Goal: Task Accomplishment & Management: Complete application form

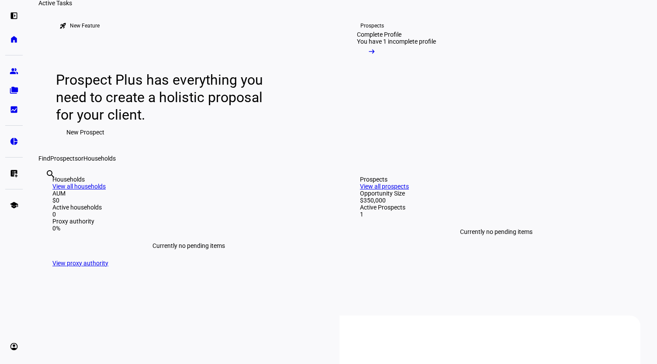
scroll to position [58, 0]
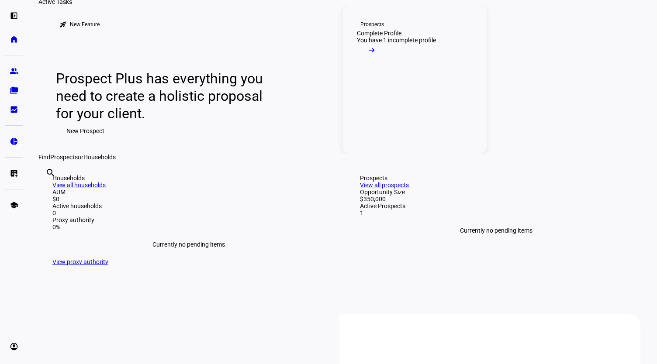
click at [376, 55] on mat-icon "arrow_right_alt" at bounding box center [371, 50] width 9 height 9
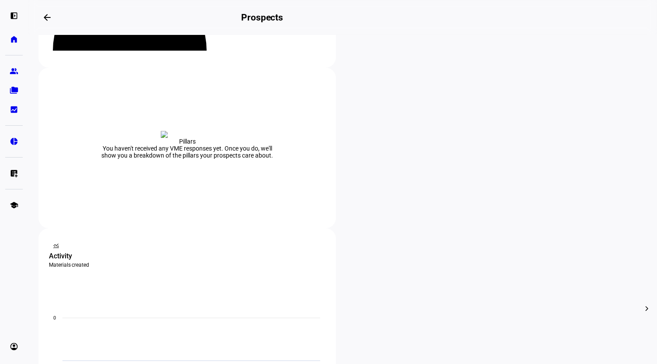
scroll to position [139, 0]
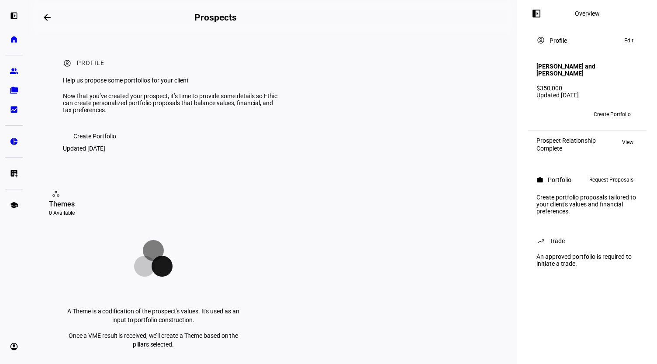
click at [101, 145] on span "Create Portfolio" at bounding box center [94, 135] width 43 height 17
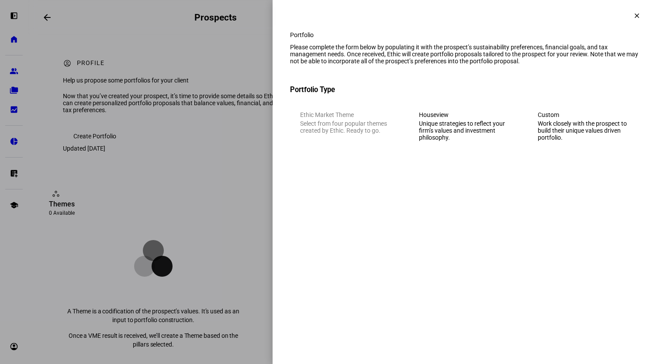
click at [444, 141] on div "Unique strategies to reflect your firm’s values and investment philosophy." at bounding box center [465, 130] width 92 height 21
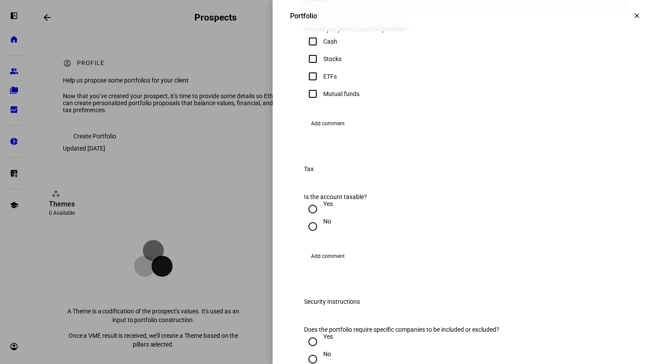
scroll to position [218, 0]
click at [309, 67] on input "Stocks" at bounding box center [312, 57] width 17 height 17
checkbox input "true"
click at [423, 68] on mat-option "Beacon Pointe - Flagship ESG Strategy - IVV" at bounding box center [457, 70] width 321 height 21
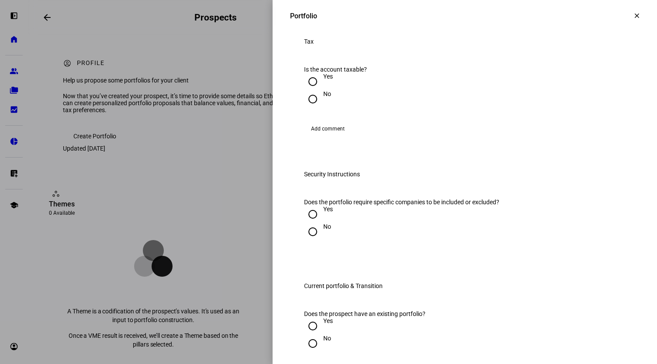
scroll to position [474, 0]
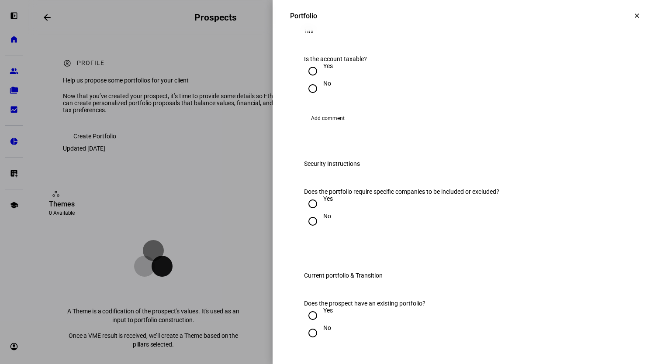
click at [306, 97] on input "No" at bounding box center [312, 88] width 17 height 17
radio input "true"
click at [306, 230] on input "No" at bounding box center [312, 221] width 17 height 17
radio input "true"
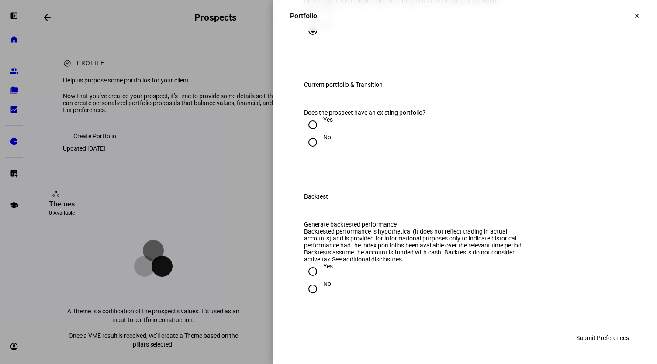
scroll to position [770, 0]
click at [304, 127] on input "Yes" at bounding box center [312, 124] width 17 height 17
radio input "true"
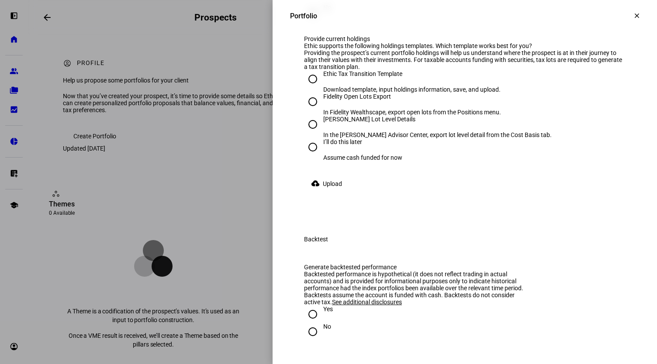
scroll to position [853, 0]
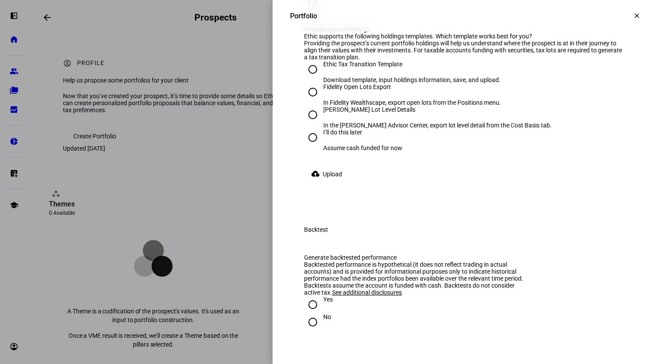
click at [306, 12] on input "No" at bounding box center [312, 2] width 17 height 17
radio input "true"
click at [355, 90] on div "Fidelity Open Lots Export" at bounding box center [412, 86] width 178 height 7
click at [321, 101] on input "Fidelity Open Lots Export In Fidelity Wealthscape, export open lots from the Po…" at bounding box center [312, 91] width 17 height 17
radio input "true"
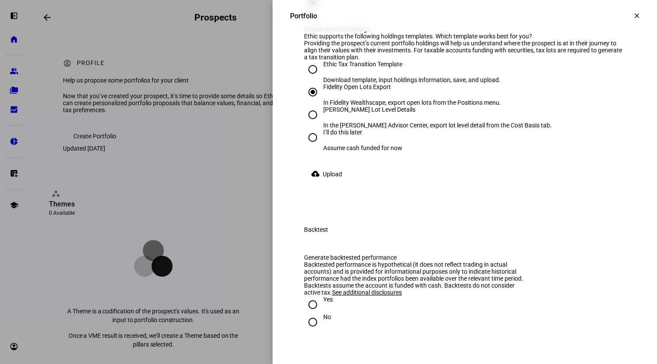
click at [327, 183] on span "Upload" at bounding box center [332, 173] width 19 height 17
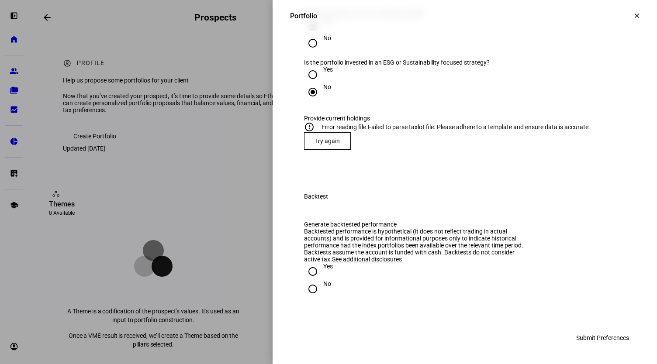
click at [386, 158] on mat-error at bounding box center [464, 154] width 321 height 8
click at [320, 144] on span "Try again" at bounding box center [327, 141] width 25 height 7
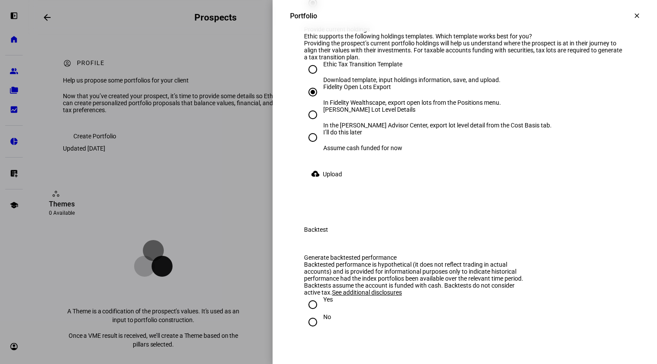
click at [325, 183] on span "Upload" at bounding box center [332, 173] width 19 height 17
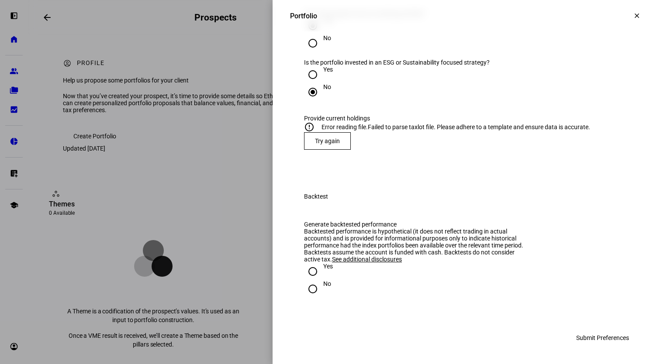
scroll to position [848, 0]
click at [315, 144] on span "Try again" at bounding box center [327, 141] width 25 height 7
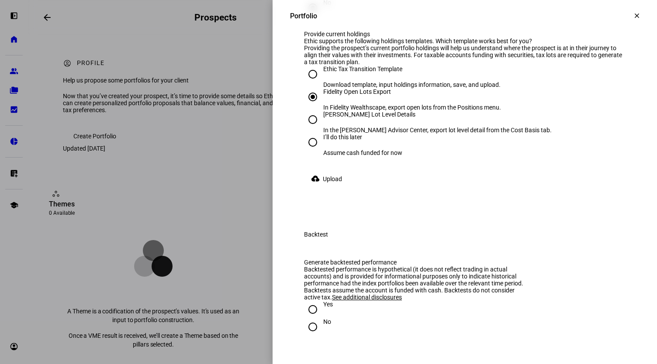
click at [306, 83] on input "Ethic Tax Transition Template Download template, input holdings information, sa…" at bounding box center [312, 73] width 17 height 17
radio input "true"
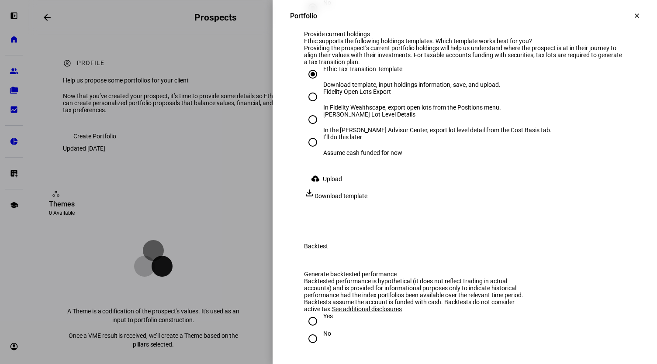
click at [326, 188] on span "Upload" at bounding box center [332, 178] width 19 height 17
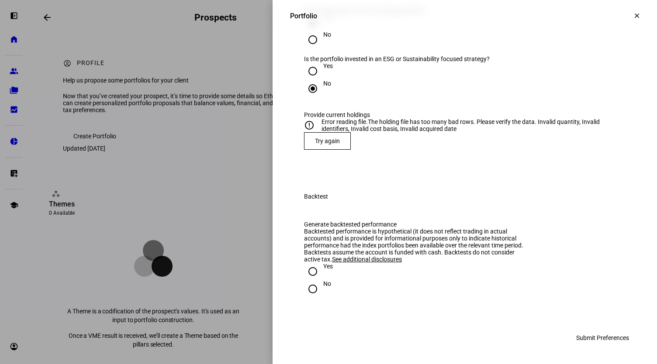
click at [371, 280] on div "Yes" at bounding box center [464, 271] width 321 height 17
click at [462, 80] on div "Yes" at bounding box center [464, 70] width 321 height 17
click at [320, 144] on span "Try again" at bounding box center [327, 141] width 25 height 7
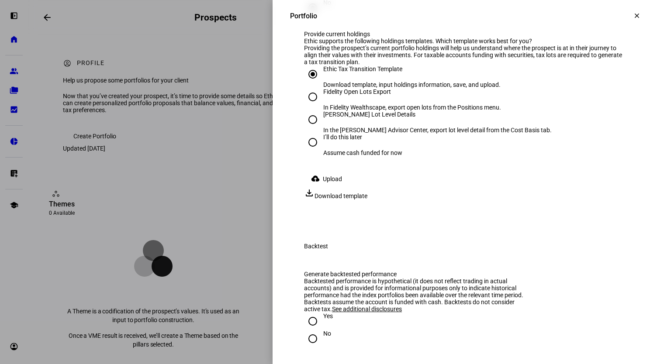
click at [309, 106] on input "Fidelity Open Lots Export In Fidelity Wealthscape, export open lots from the Po…" at bounding box center [312, 96] width 17 height 17
radio input "true"
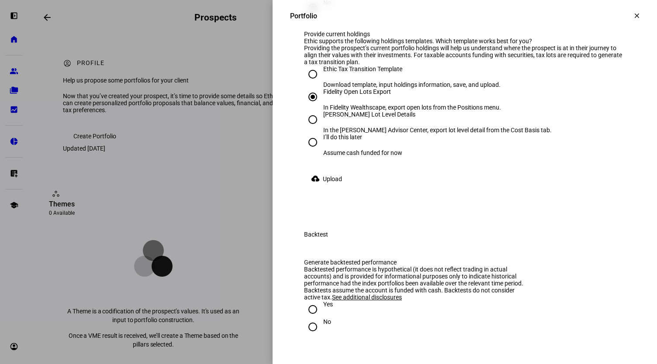
click at [327, 188] on span "Upload" at bounding box center [332, 178] width 19 height 17
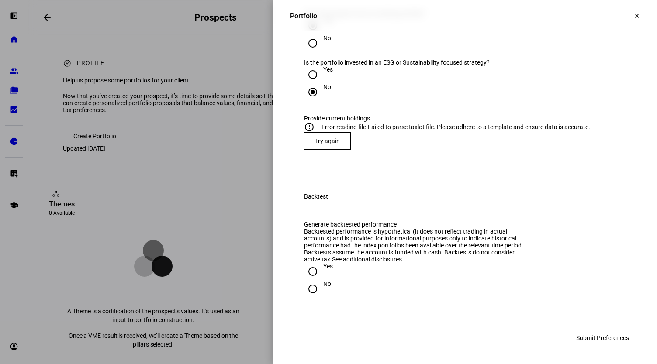
click at [320, 144] on span "Try again" at bounding box center [327, 141] width 25 height 7
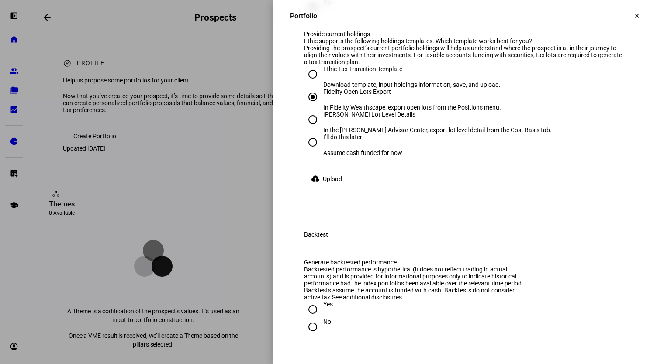
click at [323, 188] on span "Upload" at bounding box center [332, 178] width 19 height 17
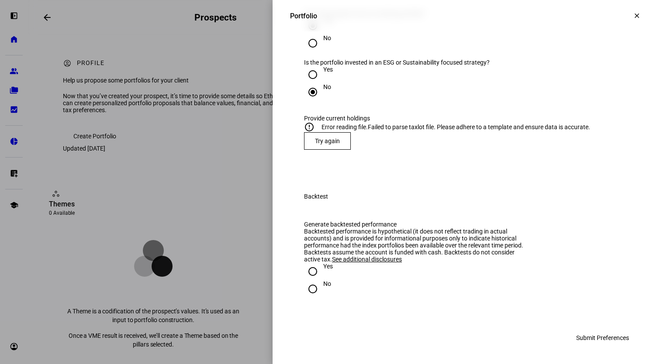
click at [317, 144] on span "Try again" at bounding box center [327, 141] width 25 height 7
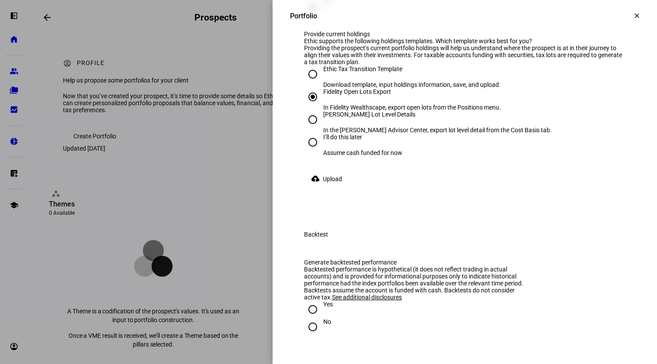
click at [330, 188] on span "Upload" at bounding box center [332, 178] width 19 height 17
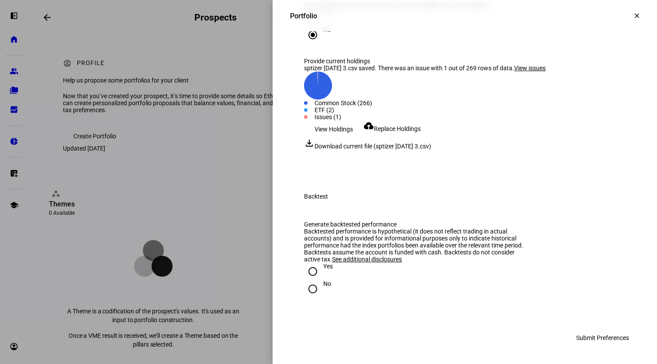
click at [536, 72] on span "View issues" at bounding box center [529, 68] width 31 height 7
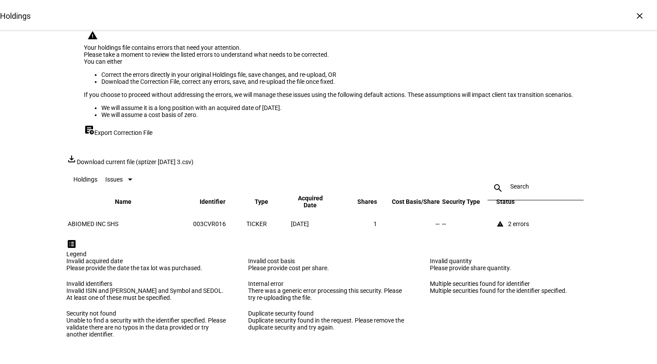
scroll to position [104, 0]
click at [503, 220] on mat-icon "warning" at bounding box center [499, 223] width 7 height 7
click at [505, 219] on div "warning" at bounding box center [500, 224] width 10 height 10
click at [529, 220] on div "2 errors" at bounding box center [518, 223] width 21 height 7
click at [193, 158] on span "Download current file (sptizer [DATE] 3.csv)" at bounding box center [135, 161] width 117 height 7
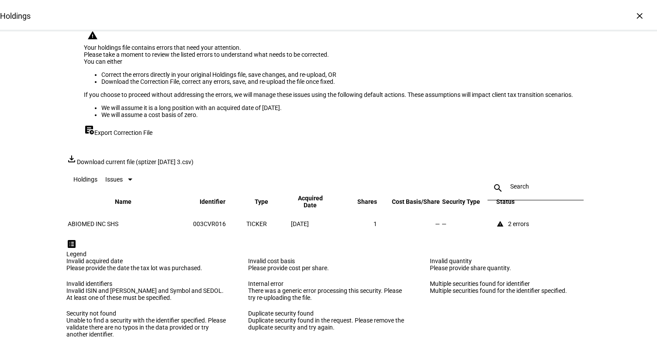
click at [127, 129] on span "Export Correction File" at bounding box center [123, 132] width 58 height 7
click at [102, 129] on span "Export Correction File" at bounding box center [123, 132] width 58 height 7
click at [89, 176] on eth-data-table-title "Holdings" at bounding box center [85, 179] width 24 height 7
click at [132, 179] on div at bounding box center [130, 180] width 4 height 2
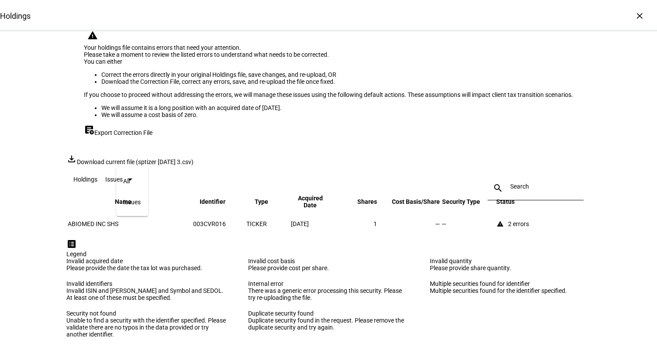
click at [215, 218] on div at bounding box center [328, 182] width 657 height 364
click at [529, 219] on div "warning 2 errors" at bounding box center [512, 224] width 34 height 10
click at [495, 249] on div "list_alt Legend" at bounding box center [328, 248] width 524 height 19
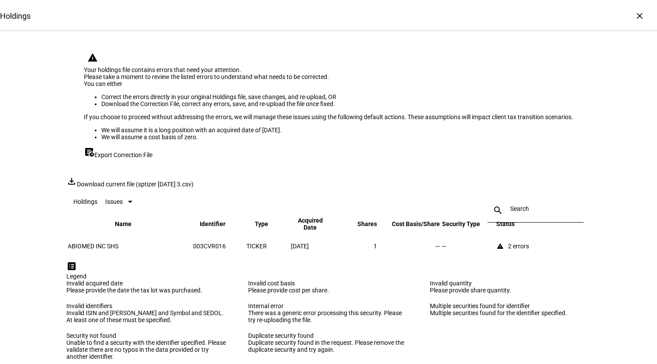
click at [138, 158] on span "Export Correction File" at bounding box center [123, 154] width 58 height 7
click at [633, 14] on div "×" at bounding box center [639, 16] width 14 height 14
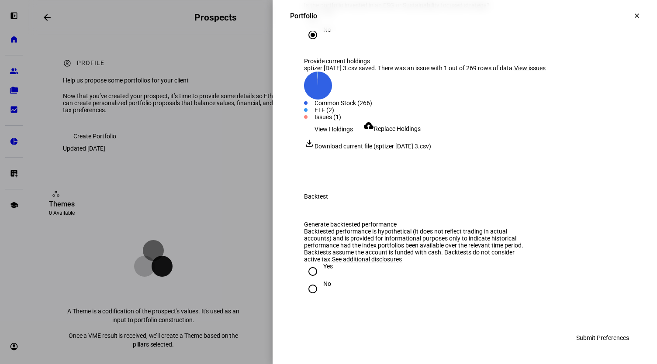
click at [399, 132] on span "Replace Holdings" at bounding box center [397, 128] width 47 height 7
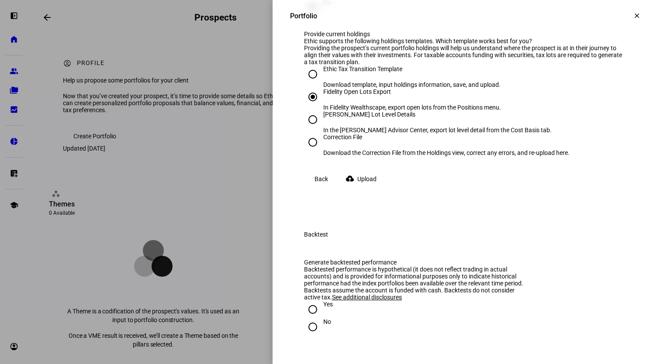
click at [365, 188] on span "Upload" at bounding box center [366, 178] width 19 height 17
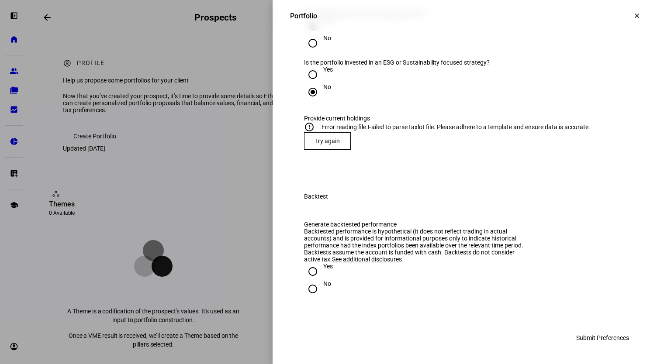
click at [332, 144] on span "Try again" at bounding box center [327, 141] width 25 height 7
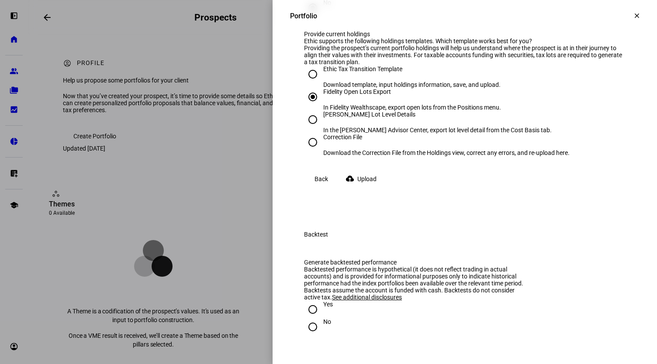
click at [366, 188] on span "Upload" at bounding box center [366, 178] width 19 height 17
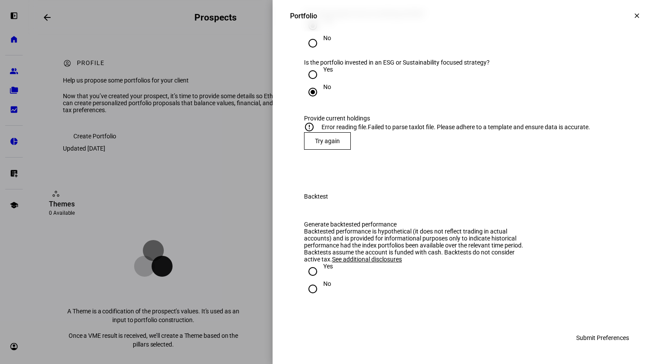
click at [323, 144] on span "Try again" at bounding box center [327, 141] width 25 height 7
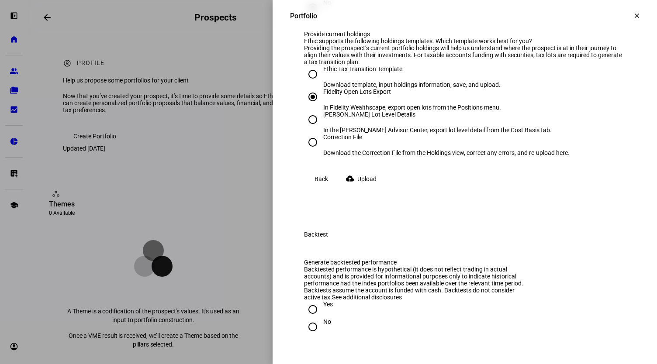
click at [361, 188] on span "Upload" at bounding box center [366, 178] width 19 height 17
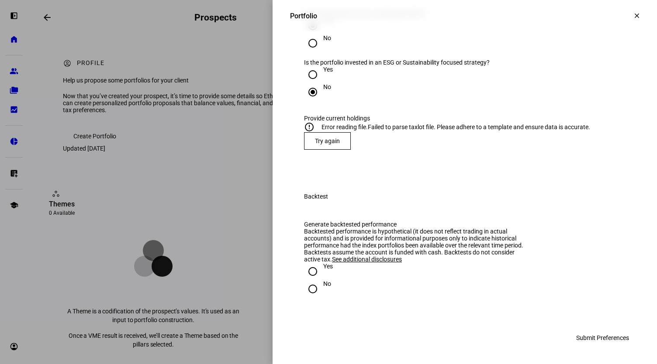
scroll to position [918, 0]
click at [626, 14] on span at bounding box center [636, 15] width 21 height 21
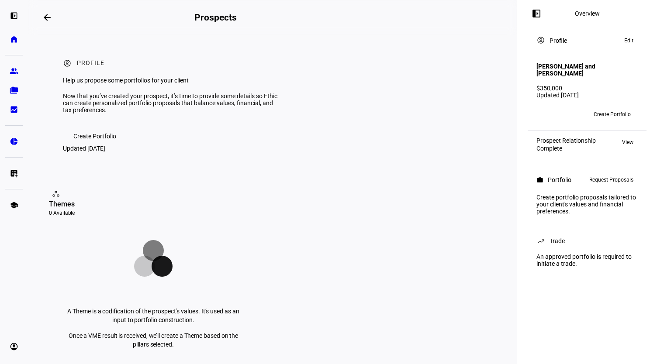
click at [602, 107] on span "Create Portfolio" at bounding box center [611, 114] width 37 height 14
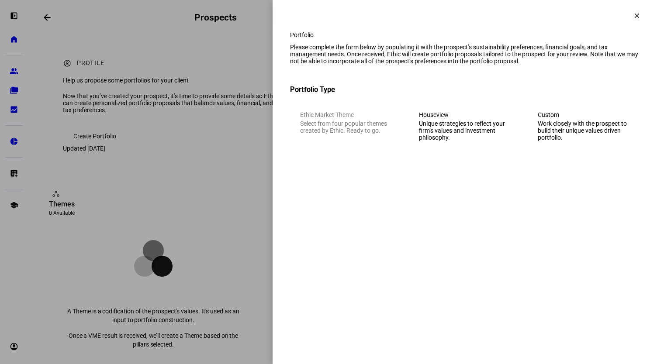
click at [418, 146] on eth-mega-radio-button "Houseview Unique strategies to reflect your firm’s values and investment philos…" at bounding box center [465, 126] width 112 height 50
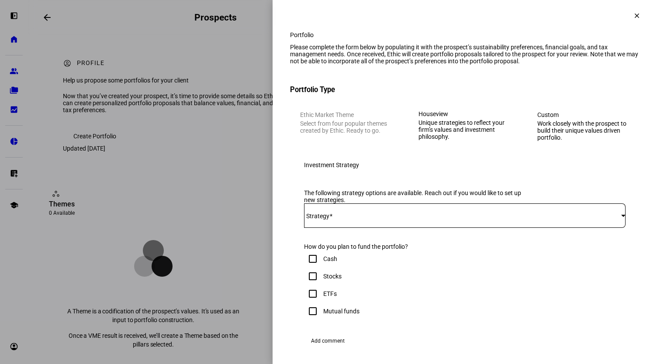
click at [329, 220] on span at bounding box center [330, 216] width 3 height 7
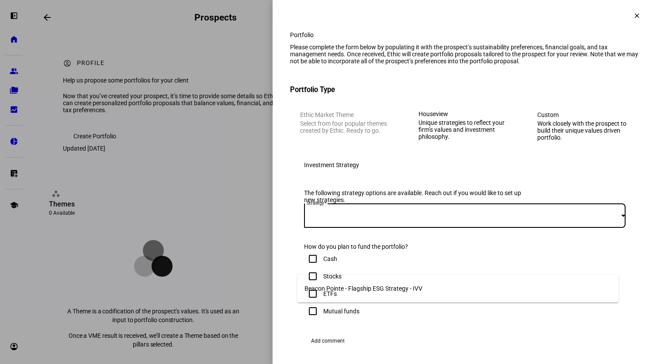
click at [325, 286] on span "Beacon Pointe - Flagship ESG Strategy - IVV" at bounding box center [363, 288] width 118 height 7
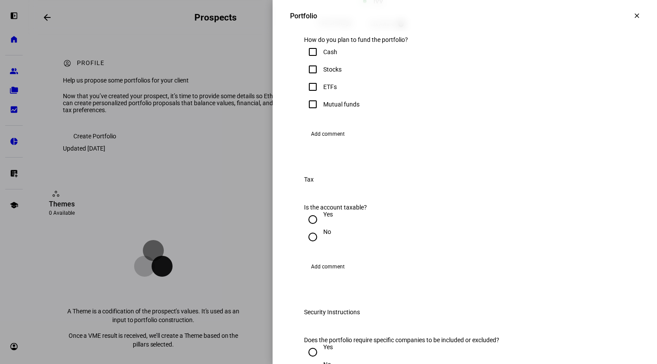
scroll to position [328, 0]
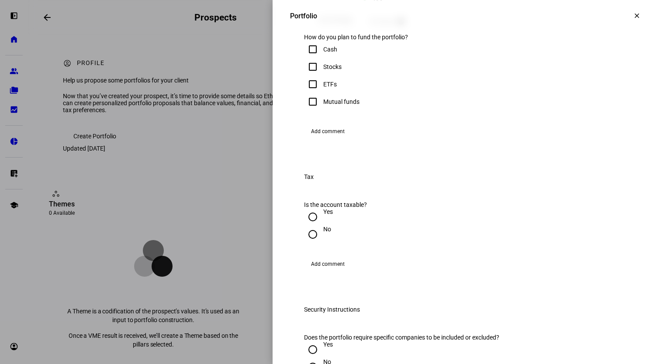
click at [309, 76] on input "Stocks" at bounding box center [312, 66] width 17 height 17
checkbox input "true"
click at [305, 243] on input "No" at bounding box center [312, 234] width 17 height 17
radio input "true"
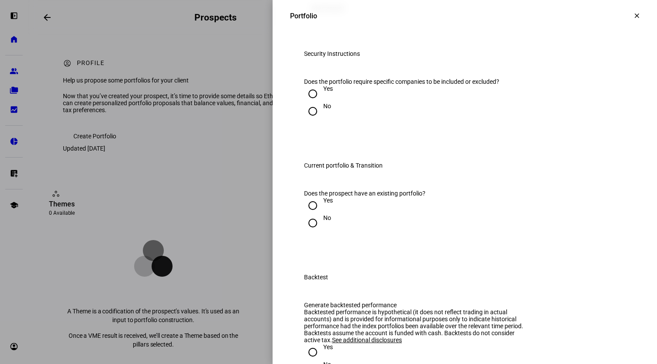
scroll to position [588, 0]
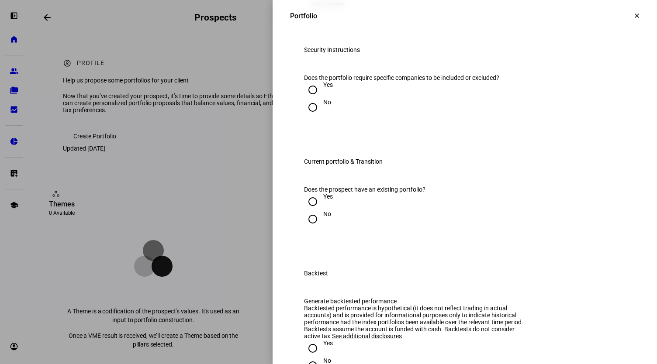
click at [304, 116] on input "No" at bounding box center [312, 107] width 17 height 17
radio input "true"
click at [305, 210] on input "Yes" at bounding box center [312, 201] width 17 height 17
radio input "true"
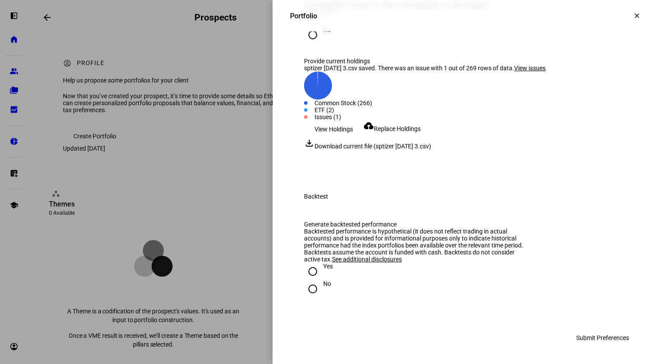
scroll to position [976, 0]
click at [327, 143] on span "Download current file (sptizer [DATE] 3.csv)" at bounding box center [372, 146] width 117 height 7
click at [328, 120] on span "View Holdings" at bounding box center [333, 128] width 38 height 17
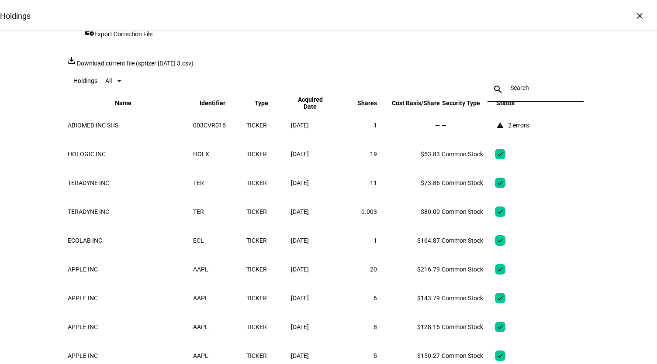
scroll to position [121, 0]
click at [111, 128] on div "ABIOMED INC SHS" at bounding box center [130, 124] width 124 height 7
click at [529, 128] on div "2 errors" at bounding box center [518, 124] width 21 height 7
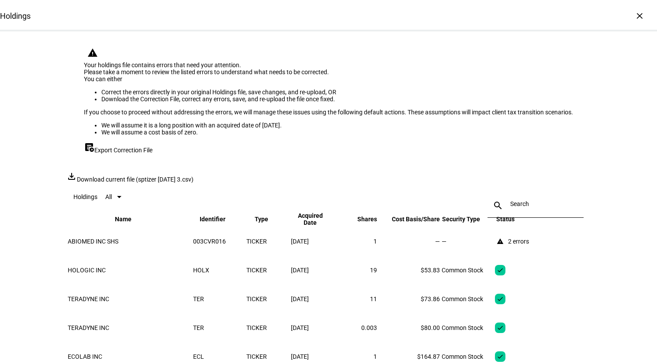
scroll to position [0, 0]
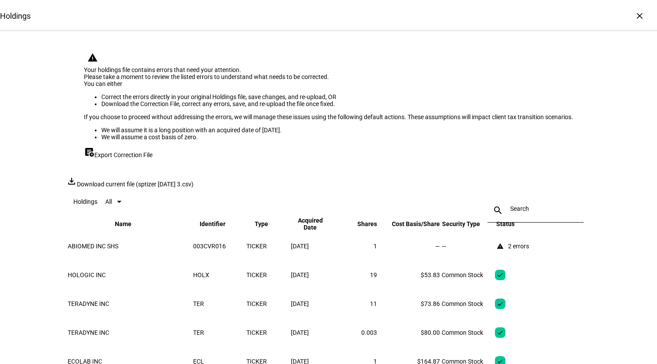
click at [193, 188] on span "Download current file (sptizer [DATE] 3.csv)" at bounding box center [135, 184] width 117 height 7
drag, startPoint x: 649, startPoint y: 158, endPoint x: 649, endPoint y: 197, distance: 38.4
click at [649, 197] on div "Holdings × warning Your holdings file contains errors that need your attention.…" at bounding box center [328, 182] width 657 height 364
click at [391, 216] on mat-toolbar "Holdings All search close" at bounding box center [328, 202] width 524 height 28
click at [632, 17] on div "×" at bounding box center [639, 16] width 14 height 14
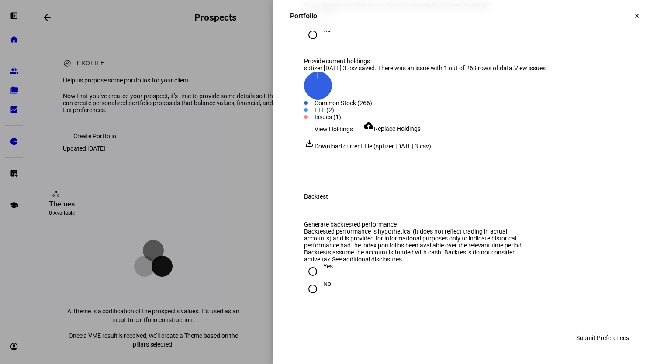
click at [386, 125] on span "Replace Holdings" at bounding box center [397, 128] width 47 height 7
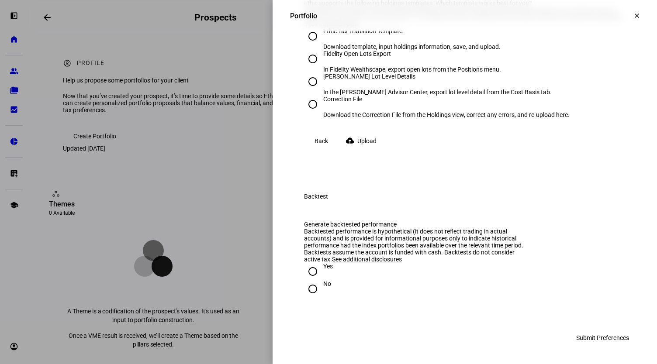
click at [307, 68] on input "Fidelity Open Lots Export In Fidelity Wealthscape, export open lots from the Po…" at bounding box center [312, 58] width 17 height 17
radio input "true"
click at [362, 150] on span "Upload" at bounding box center [366, 140] width 19 height 17
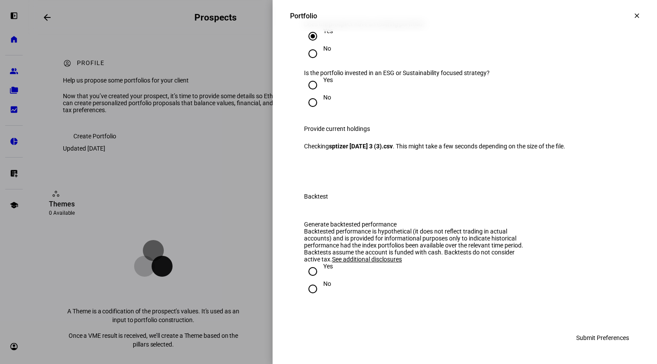
scroll to position [976, 0]
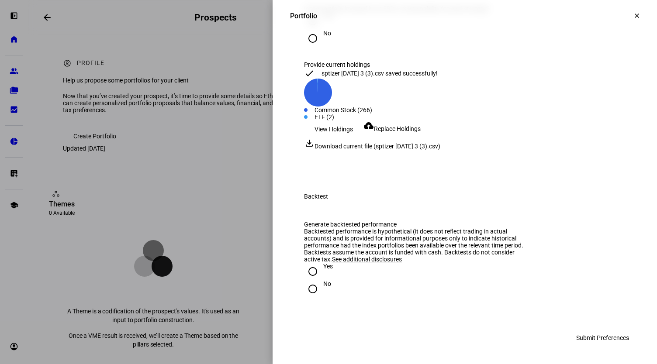
click at [306, 278] on input "Yes" at bounding box center [312, 271] width 17 height 17
radio input "true"
click at [599, 340] on span "Submit Preferences" at bounding box center [602, 337] width 53 height 17
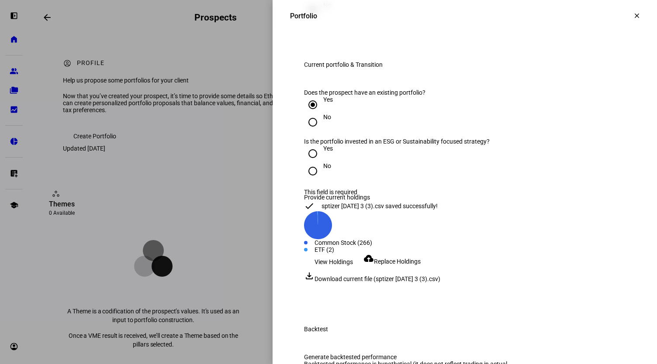
scroll to position [687, 0]
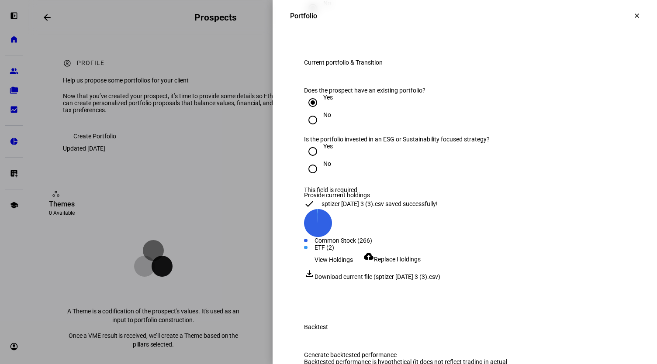
click at [306, 178] on input "No" at bounding box center [312, 168] width 17 height 17
radio input "true"
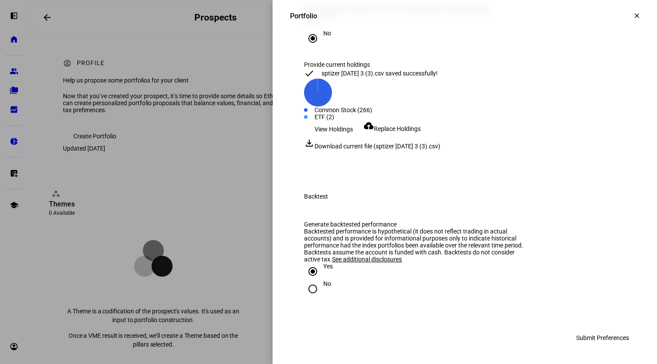
click at [613, 338] on span "Submit Preferences" at bounding box center [602, 337] width 53 height 17
